Goal: Task Accomplishment & Management: Manage account settings

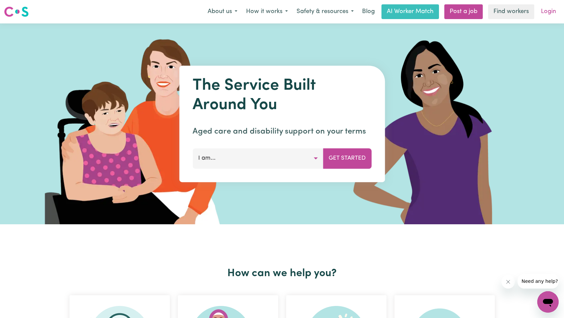
click at [554, 14] on link "Login" at bounding box center [548, 11] width 23 height 15
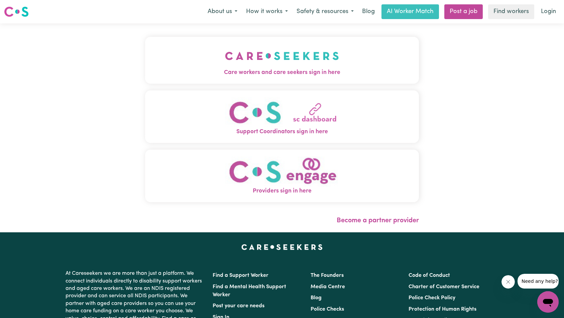
click at [225, 68] on img "Care workers and care seekers sign in here" at bounding box center [282, 55] width 114 height 25
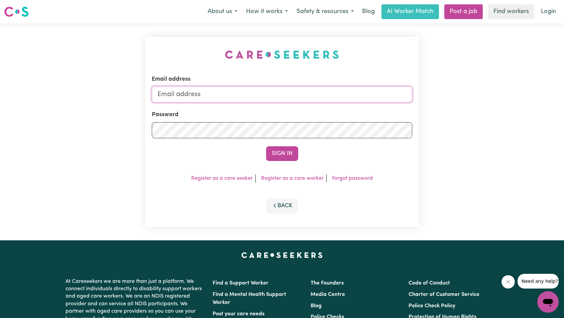
click at [242, 101] on input "Email address" at bounding box center [282, 94] width 261 height 16
click at [242, 95] on input "Email address" at bounding box center [282, 94] width 261 height 16
type input "superuser~[PERSON_NAME][EMAIL_ADDRESS][DOMAIN_NAME]"
click at [281, 149] on button "Sign In" at bounding box center [282, 153] width 32 height 15
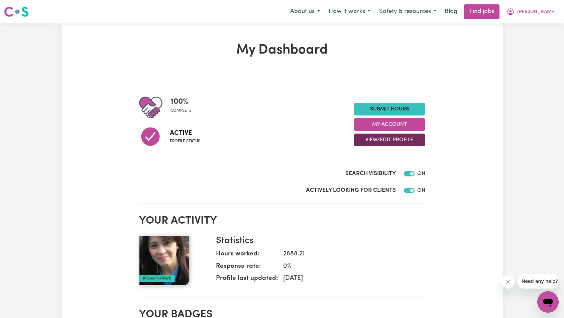
click at [411, 140] on button "View/Edit Profile" at bounding box center [390, 139] width 72 height 13
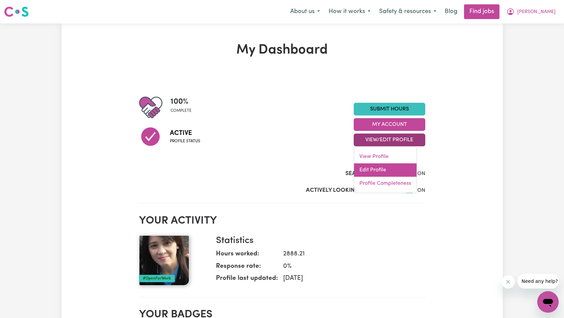
click at [399, 170] on link "Edit Profile" at bounding box center [385, 169] width 63 height 13
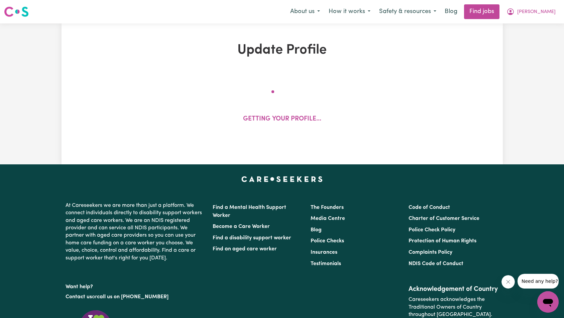
click at [508, 281] on icon "Close message from company" at bounding box center [507, 281] width 5 height 5
select select "[DEMOGRAPHIC_DATA]"
select select "Student Visa"
select select "Studying a healthcare related degree or qualification"
select select "45"
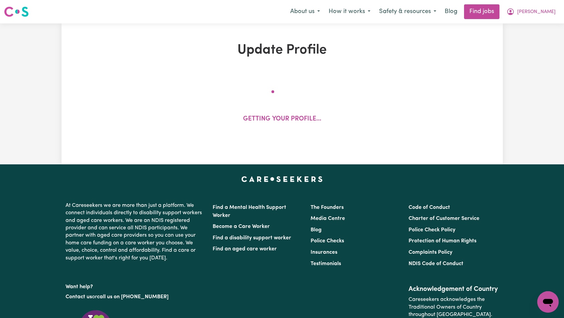
select select "50"
select select "60"
select select "80"
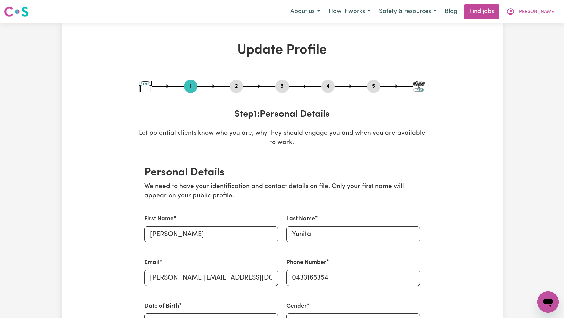
click at [284, 91] on div "3" at bounding box center [282, 86] width 13 height 13
click at [284, 89] on button "3" at bounding box center [282, 86] width 13 height 9
select select "2017"
select select "2020"
select select "2019"
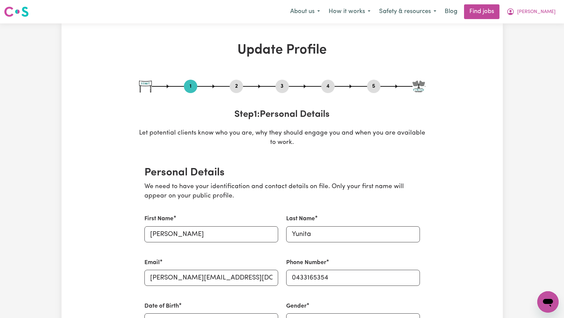
select select "Certificate III (Individual Support)"
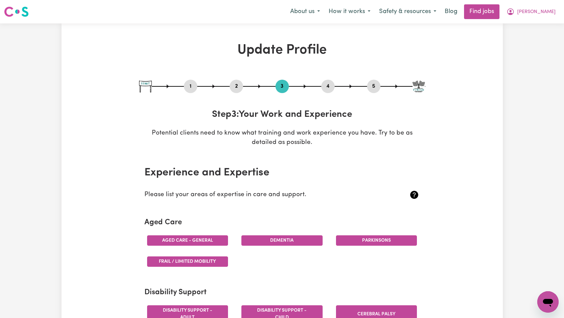
click at [327, 86] on button "4" at bounding box center [327, 86] width 13 height 9
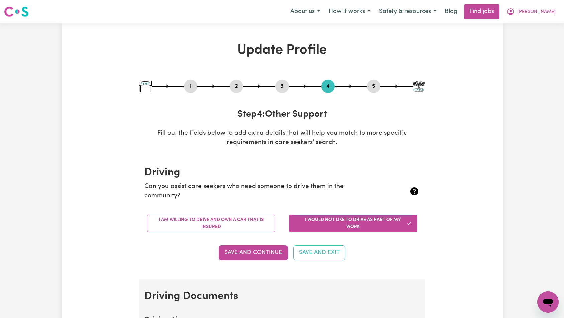
click at [289, 87] on div "1 2 3 4 5" at bounding box center [282, 86] width 286 height 13
click at [284, 87] on button "3" at bounding box center [282, 86] width 13 height 9
select select "2017"
select select "2020"
select select "2019"
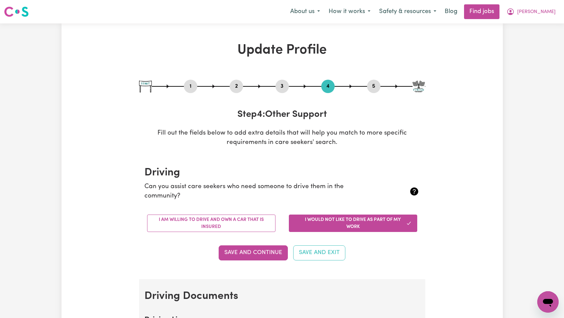
select select "Certificate III (Individual Support)"
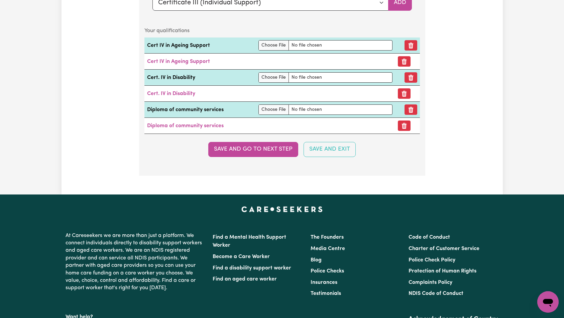
scroll to position [1808, 0]
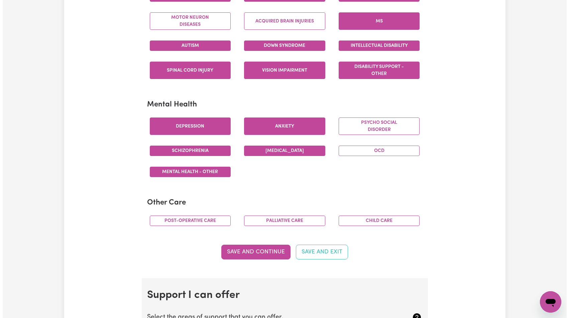
scroll to position [0, 0]
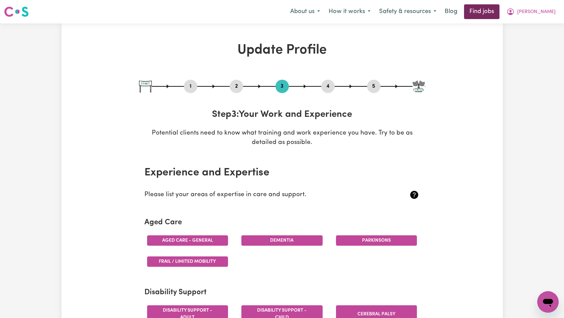
click at [500, 17] on link "Find jobs" at bounding box center [481, 11] width 35 height 15
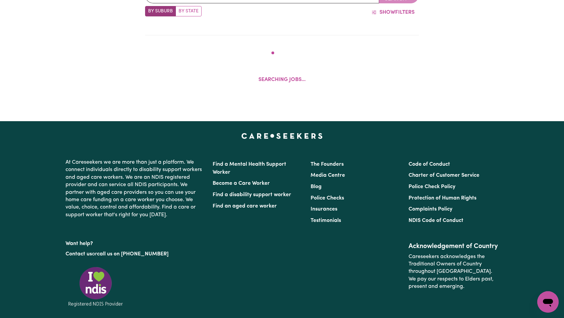
scroll to position [161, 0]
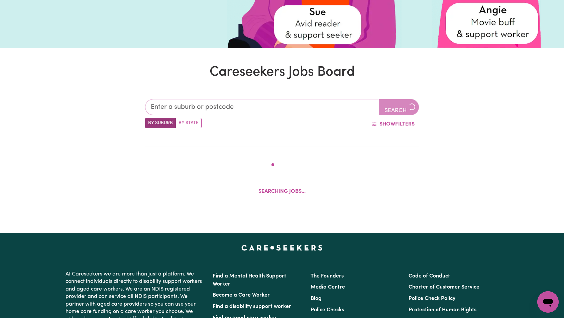
click at [220, 111] on input "text" at bounding box center [262, 107] width 234 height 16
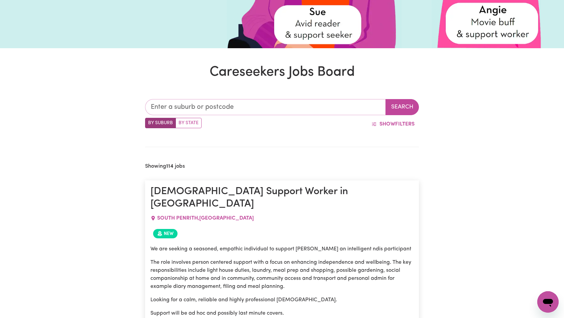
click at [221, 110] on input "text" at bounding box center [265, 107] width 241 height 16
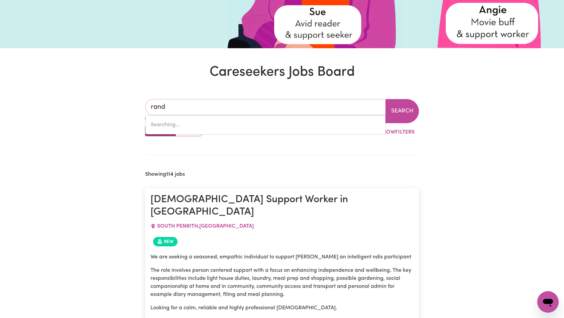
type input "randw"
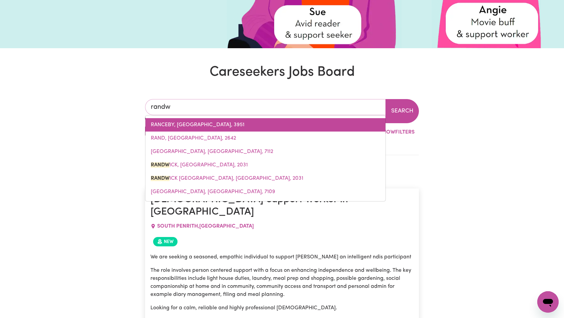
type input "randwICK, [GEOGRAPHIC_DATA], 2031"
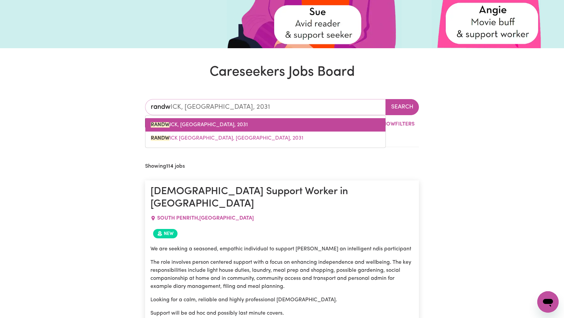
click at [224, 130] on link "RANDW ICK, [GEOGRAPHIC_DATA], 2031" at bounding box center [265, 124] width 240 height 13
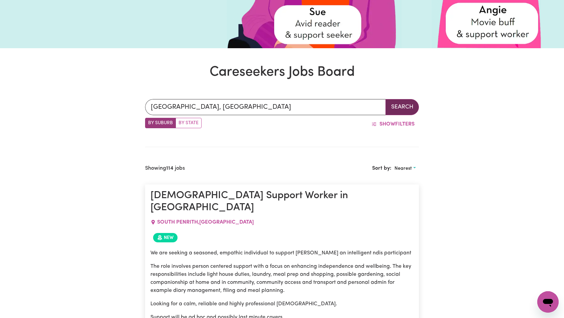
click at [401, 105] on button "Search" at bounding box center [402, 107] width 33 height 16
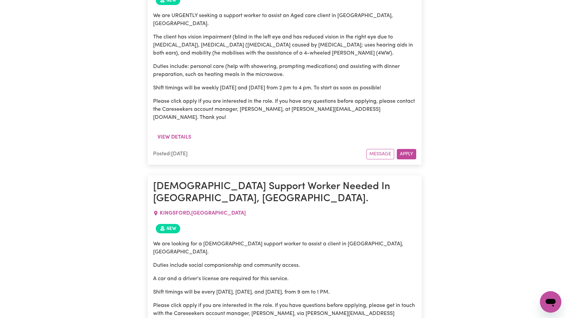
scroll to position [306, 0]
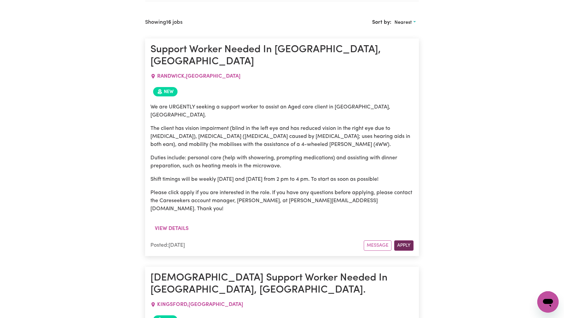
click at [404, 240] on button "Apply" at bounding box center [403, 245] width 19 height 10
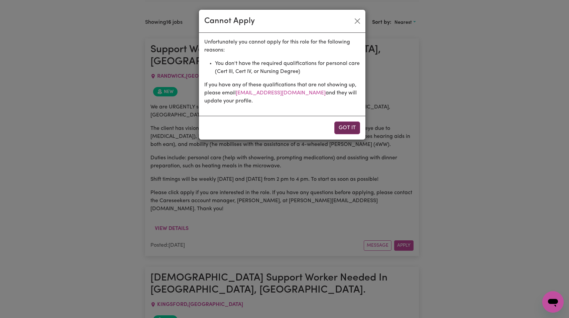
click at [351, 129] on button "Got it" at bounding box center [347, 127] width 26 height 13
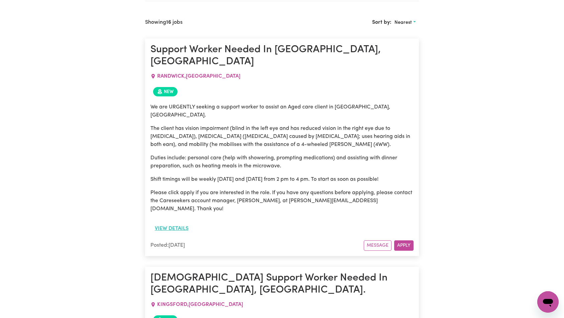
click at [178, 222] on button "View details" at bounding box center [172, 228] width 42 height 13
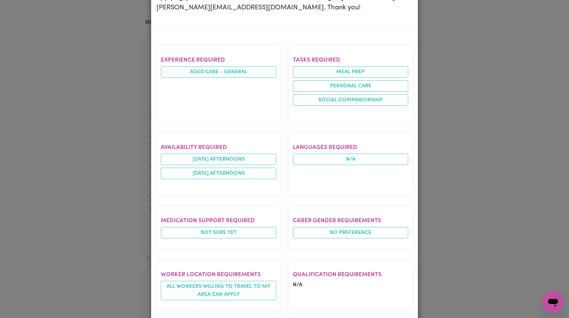
scroll to position [0, 0]
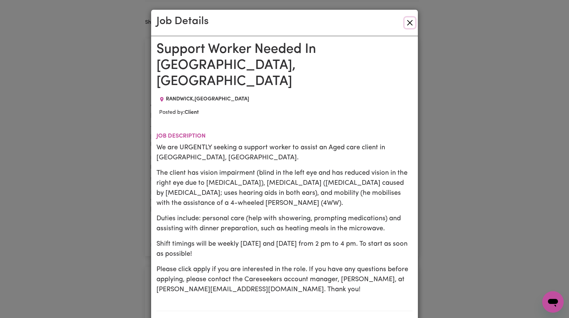
click at [411, 23] on button "Close" at bounding box center [410, 22] width 11 height 11
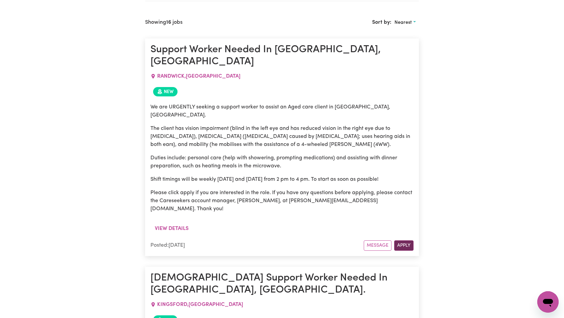
click at [402, 240] on button "Apply" at bounding box center [403, 245] width 19 height 10
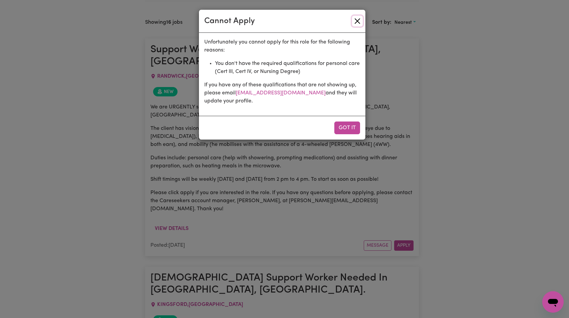
click at [360, 18] on button "Close" at bounding box center [357, 21] width 11 height 11
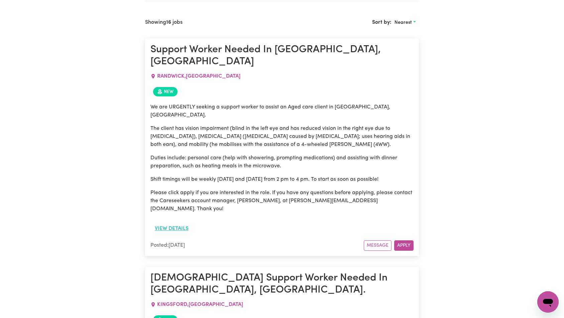
click at [176, 222] on button "View details" at bounding box center [172, 228] width 42 height 13
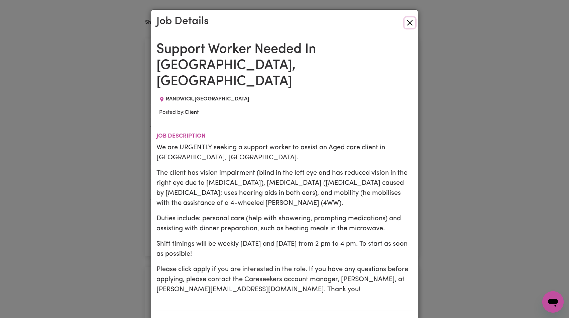
drag, startPoint x: 406, startPoint y: 19, endPoint x: 379, endPoint y: 67, distance: 55.0
click at [405, 26] on button "Close" at bounding box center [410, 22] width 11 height 11
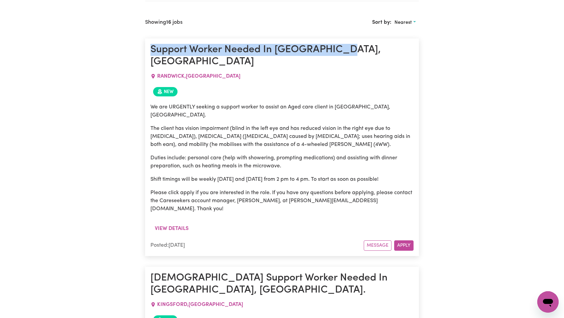
drag, startPoint x: 151, startPoint y: 51, endPoint x: 373, endPoint y: 46, distance: 221.5
click at [373, 46] on h1 "Support Worker Needed In [GEOGRAPHIC_DATA], [GEOGRAPHIC_DATA]" at bounding box center [283, 56] width 264 height 24
copy h1 "Support Worker Needed In [GEOGRAPHIC_DATA], [GEOGRAPHIC_DATA]"
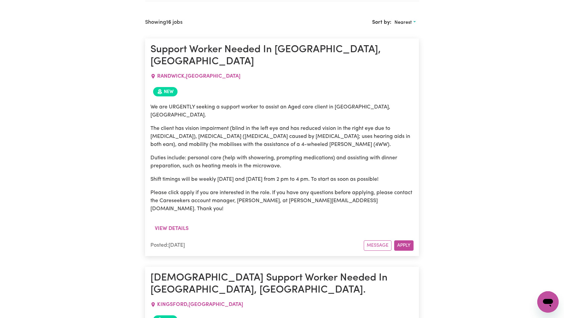
click at [267, 84] on div "New" at bounding box center [283, 91] width 264 height 15
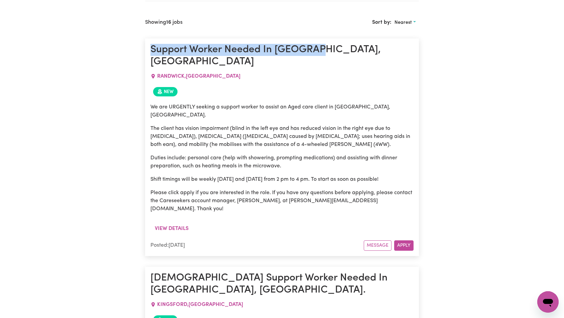
drag, startPoint x: 153, startPoint y: 49, endPoint x: 318, endPoint y: 48, distance: 165.9
click at [318, 48] on h1 "Support Worker Needed In [GEOGRAPHIC_DATA], [GEOGRAPHIC_DATA]" at bounding box center [283, 56] width 264 height 24
copy h1 "Support Worker Needed In [GEOGRAPHIC_DATA]"
click at [349, 47] on h1 "Support Worker Needed In [GEOGRAPHIC_DATA], [GEOGRAPHIC_DATA]" at bounding box center [283, 56] width 264 height 24
copy h1 "Support Worker Needed In [GEOGRAPHIC_DATA], [GEOGRAPHIC_DATA]"
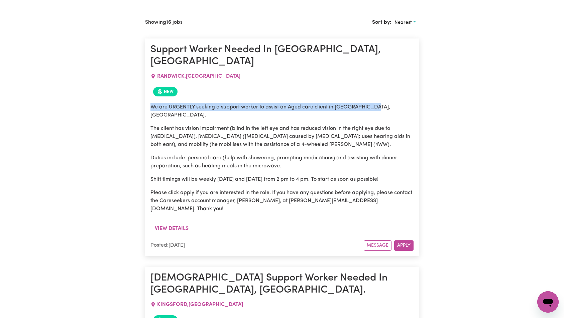
drag, startPoint x: 156, startPoint y: 94, endPoint x: 375, endPoint y: 94, distance: 218.7
click at [375, 94] on article "Support Worker Needed In [GEOGRAPHIC_DATA], [GEOGRAPHIC_DATA] , [GEOGRAPHIC_DAT…" at bounding box center [282, 146] width 274 height 217
copy p "We are URGENTLY seeking a support worker to assist an Aged care client in [GEOG…"
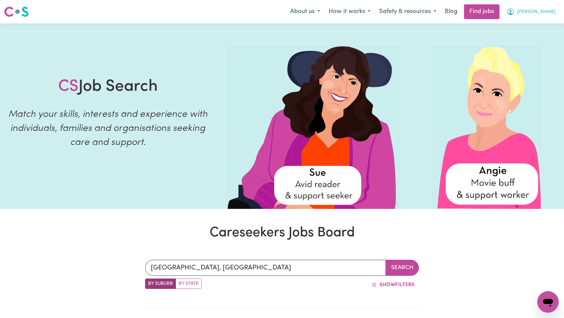
click at [549, 14] on span "[PERSON_NAME]" at bounding box center [536, 11] width 38 height 7
click at [535, 50] on link "Logout" at bounding box center [533, 51] width 53 height 13
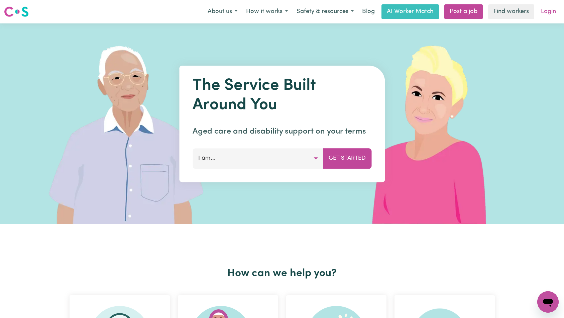
click at [543, 13] on link "Login" at bounding box center [548, 11] width 23 height 15
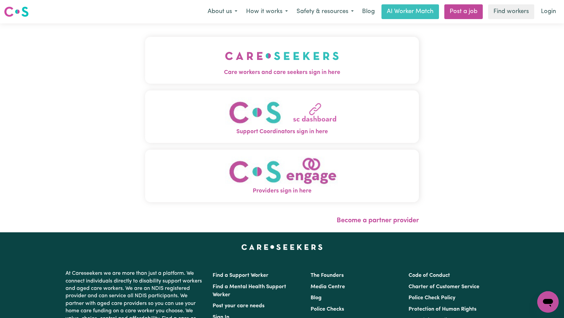
click at [208, 36] on div "Care workers and care seekers sign in here Support Coordinators sign in here Pr…" at bounding box center [282, 127] width 282 height 209
click at [270, 64] on img "Care workers and care seekers sign in here" at bounding box center [282, 55] width 114 height 25
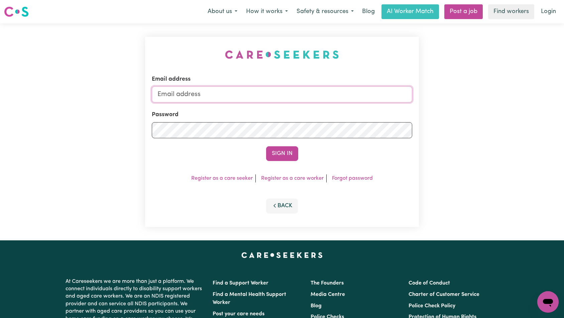
click at [289, 96] on input "Email address" at bounding box center [282, 94] width 261 height 16
type input "[EMAIL_ADDRESS][DOMAIN_NAME]"
click at [274, 151] on button "Sign In" at bounding box center [282, 153] width 32 height 15
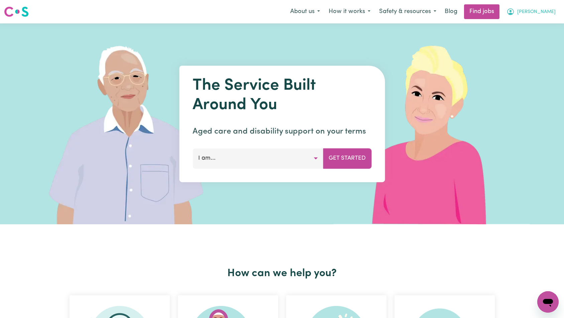
click at [515, 15] on icon "My Account" at bounding box center [511, 12] width 8 height 8
click at [541, 36] on link "My Dashboard" at bounding box center [533, 38] width 53 height 13
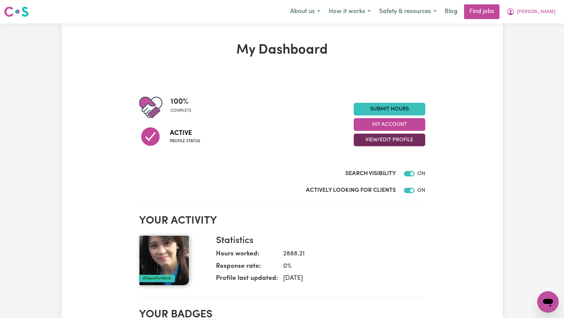
click at [384, 139] on button "View/Edit Profile" at bounding box center [390, 139] width 72 height 13
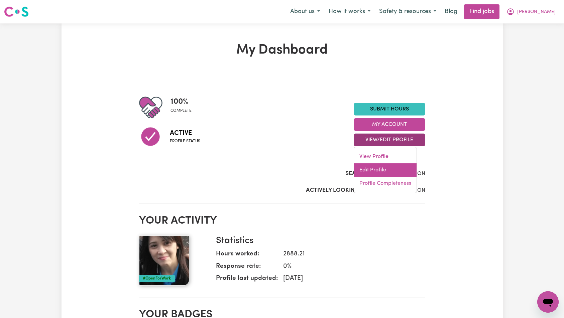
click at [388, 171] on link "Edit Profile" at bounding box center [385, 169] width 63 height 13
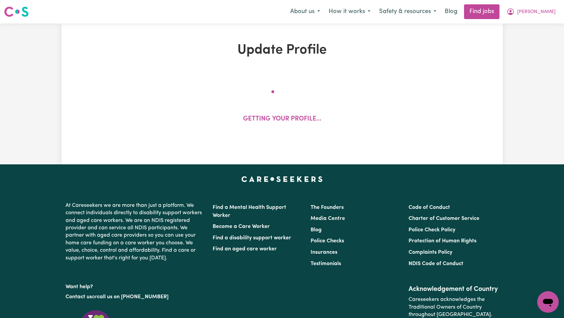
select select "[DEMOGRAPHIC_DATA]"
select select "Student Visa"
select select "Studying a healthcare related degree or qualification"
select select "45"
select select "50"
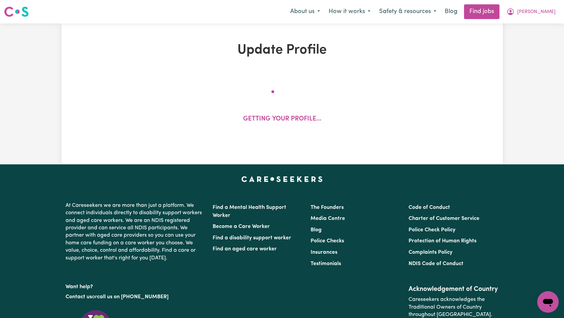
select select "60"
select select "80"
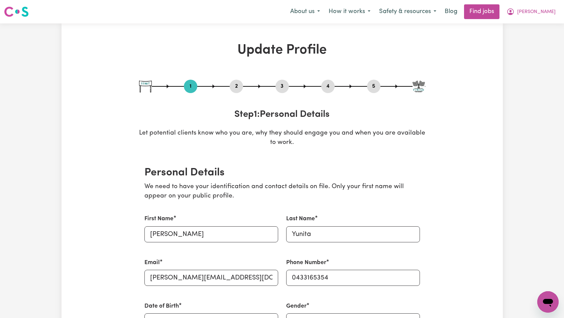
click at [326, 84] on button "4" at bounding box center [327, 86] width 13 height 9
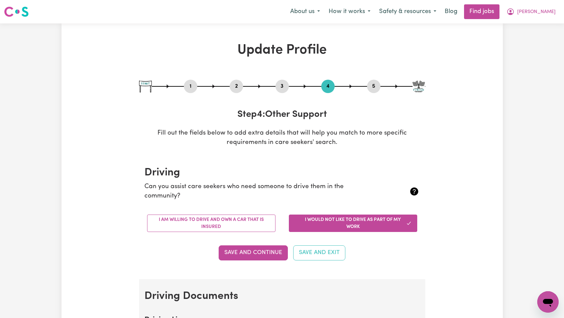
click at [288, 88] on button "3" at bounding box center [282, 86] width 13 height 9
select select "2017"
select select "2020"
select select "2019"
select select "Certificate III (Individual Support)"
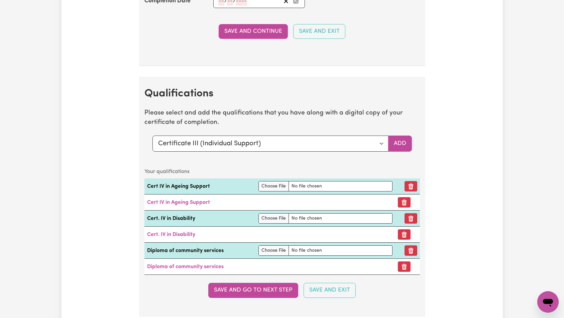
scroll to position [1775, 0]
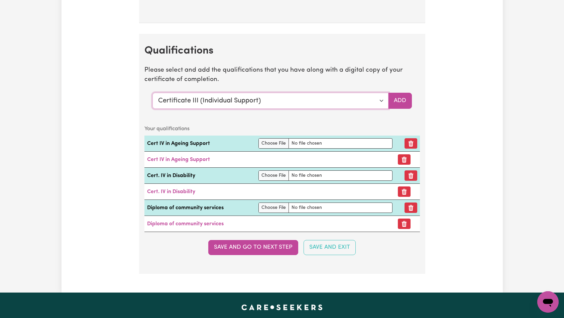
click at [299, 97] on select "Select a qualification to add... Certificate III (Individual Support) Certifica…" at bounding box center [271, 101] width 236 height 16
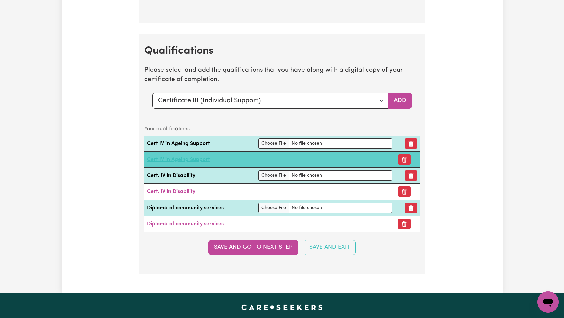
click at [184, 157] on link "Cert IV in Ageing Support" at bounding box center [178, 159] width 63 height 5
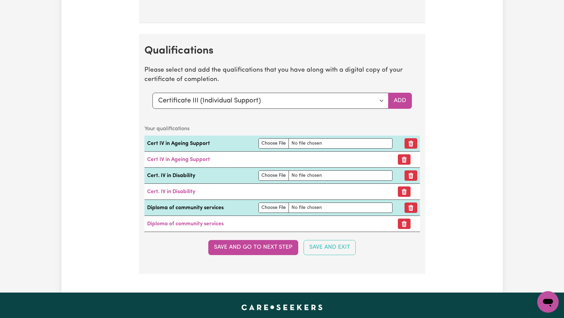
click at [255, 59] on section "Qualifications Please select and add the qualifications that you have along wit…" at bounding box center [282, 153] width 286 height 239
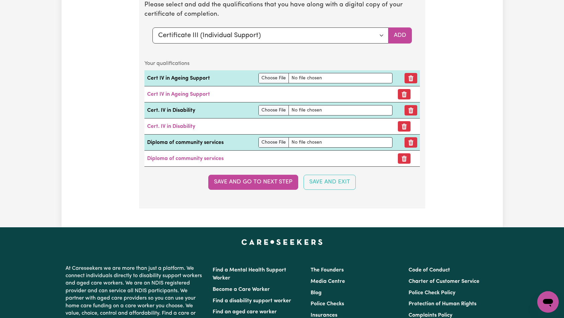
scroll to position [1771, 0]
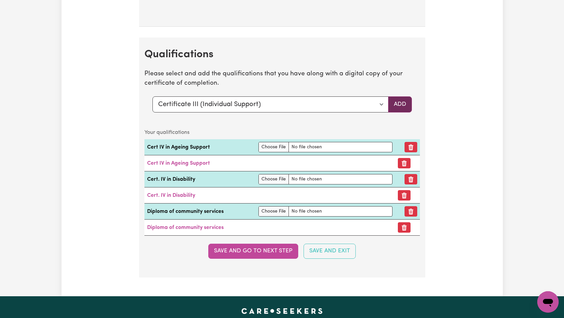
click at [408, 104] on button "Add" at bounding box center [400, 104] width 24 height 16
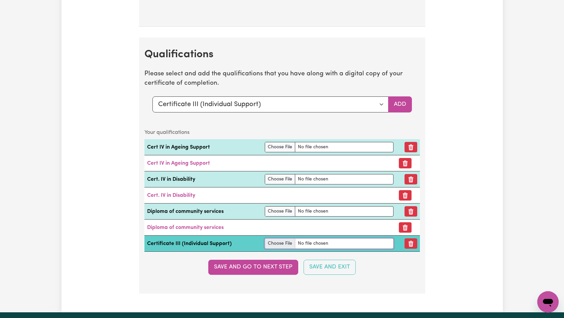
click at [309, 245] on input "file" at bounding box center [329, 243] width 129 height 10
type input "C:\fakepath\1930_1754552910421_Sylvia Yunita - Certificate IV Ageing --.pdf"
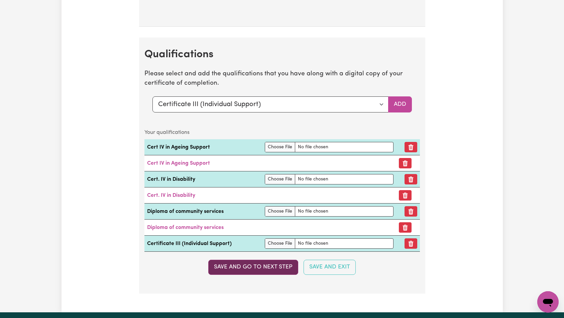
click at [281, 266] on button "Save and go to next step" at bounding box center [253, 267] width 90 height 15
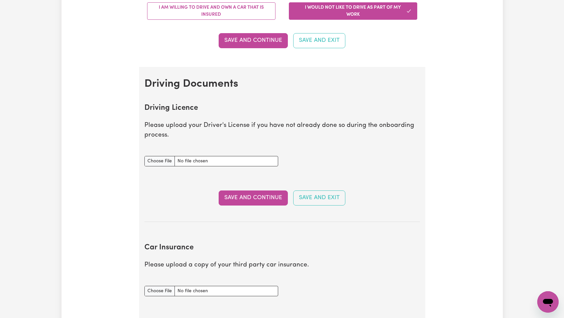
scroll to position [0, 0]
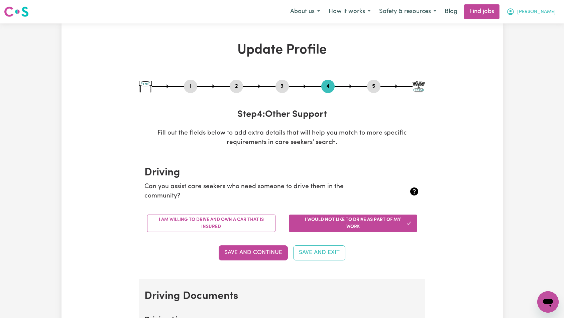
click at [541, 14] on button "[PERSON_NAME]" at bounding box center [531, 12] width 58 height 14
click at [533, 51] on link "Logout" at bounding box center [533, 51] width 53 height 13
